Goal: Find specific page/section: Find specific page/section

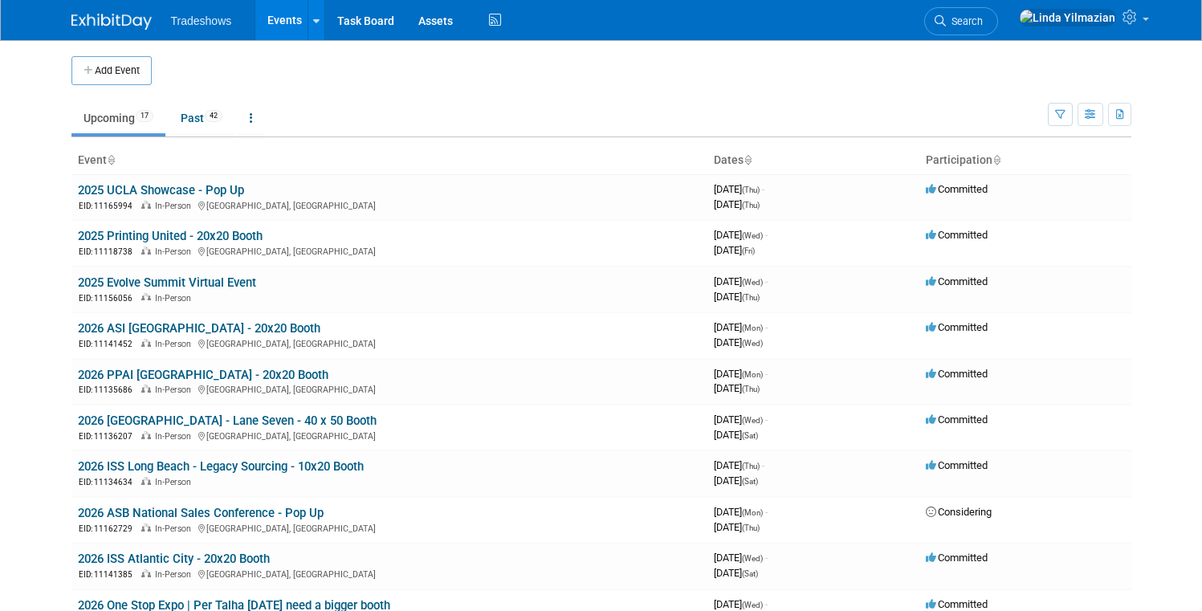
click at [102, 114] on link "Upcoming 17" at bounding box center [118, 118] width 94 height 31
click at [108, 233] on link "2025 Printing United - 20x20 Booth" at bounding box center [170, 236] width 185 height 14
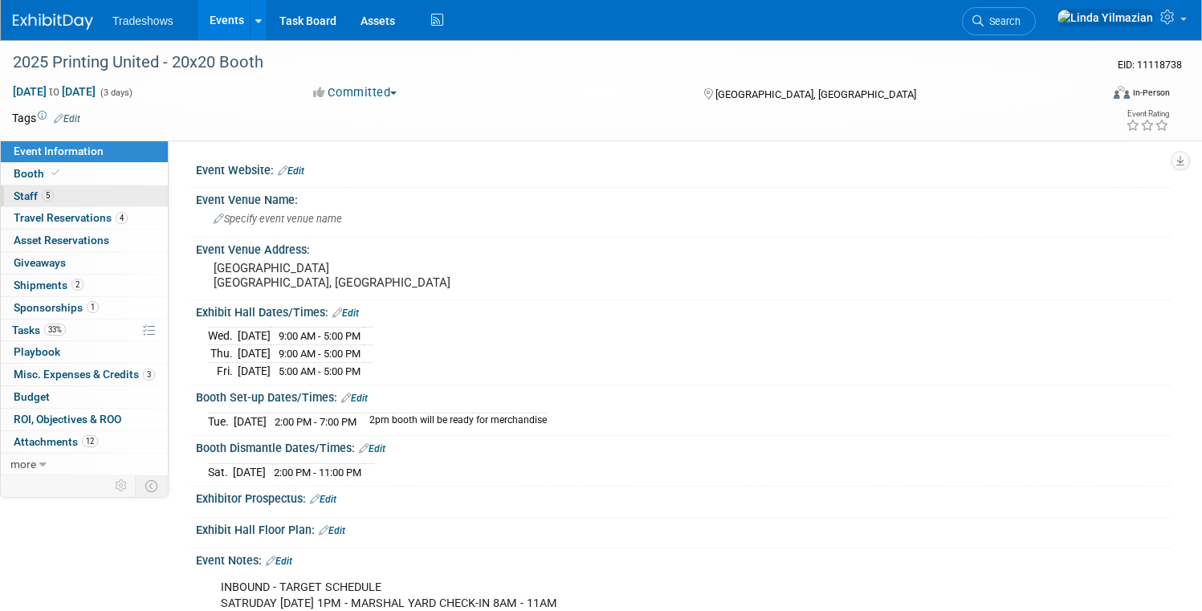
click at [54, 191] on span "Staff 5" at bounding box center [34, 196] width 40 height 13
